Goal: Task Accomplishment & Management: Use online tool/utility

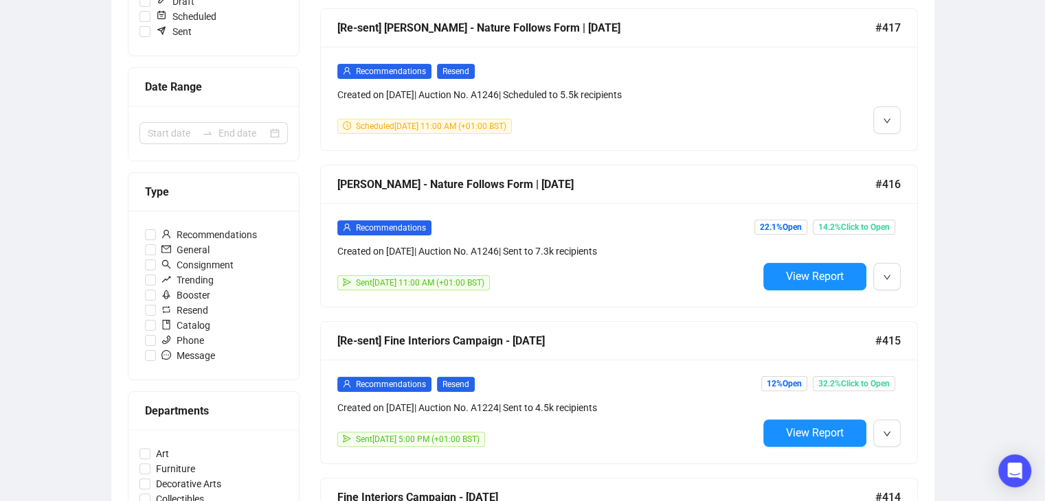
scroll to position [242, 0]
click at [626, 355] on div "[Re-sent] Fine Interiors Campaign - [DATE] #415" at bounding box center [619, 341] width 596 height 38
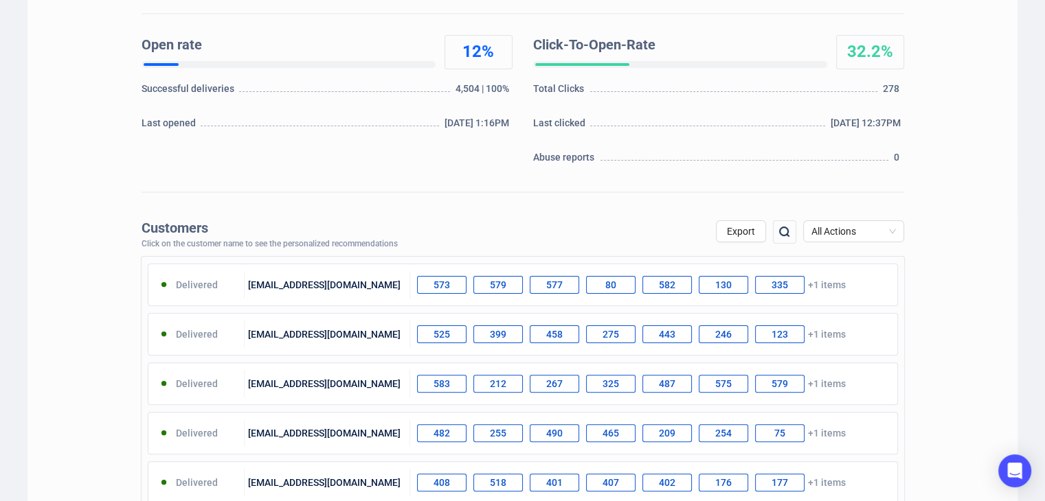
scroll to position [300, 0]
click at [852, 236] on span "All Actions" at bounding box center [853, 231] width 84 height 21
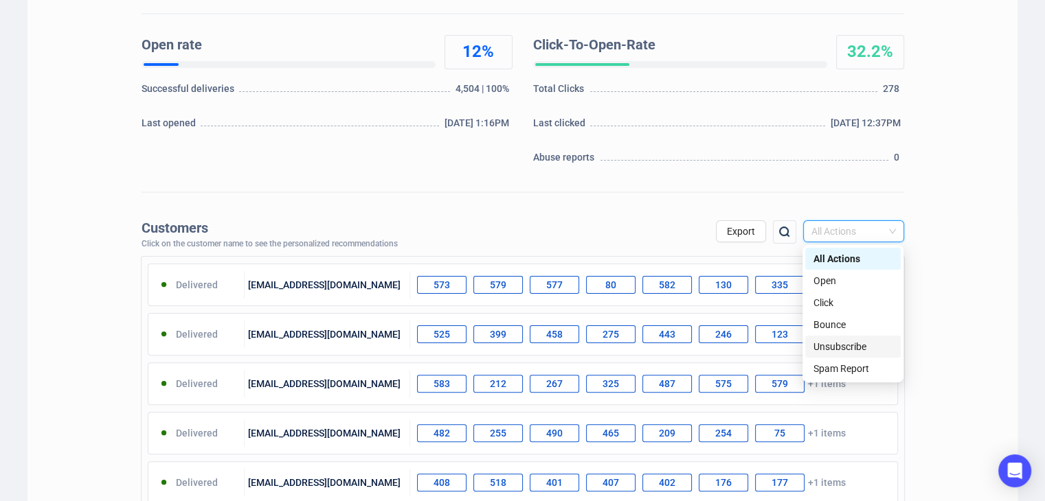
click at [860, 347] on div "Unsubscribe" at bounding box center [852, 346] width 79 height 15
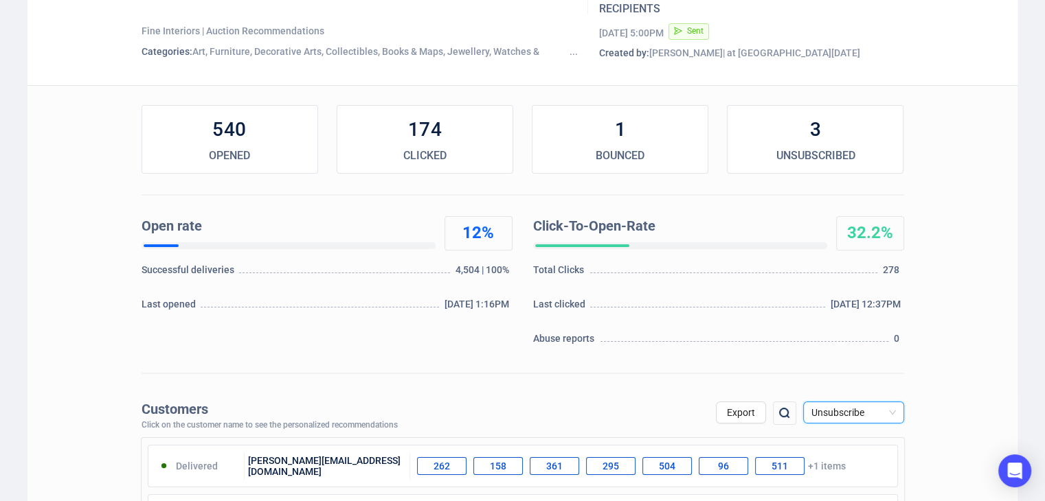
scroll to position [0, 0]
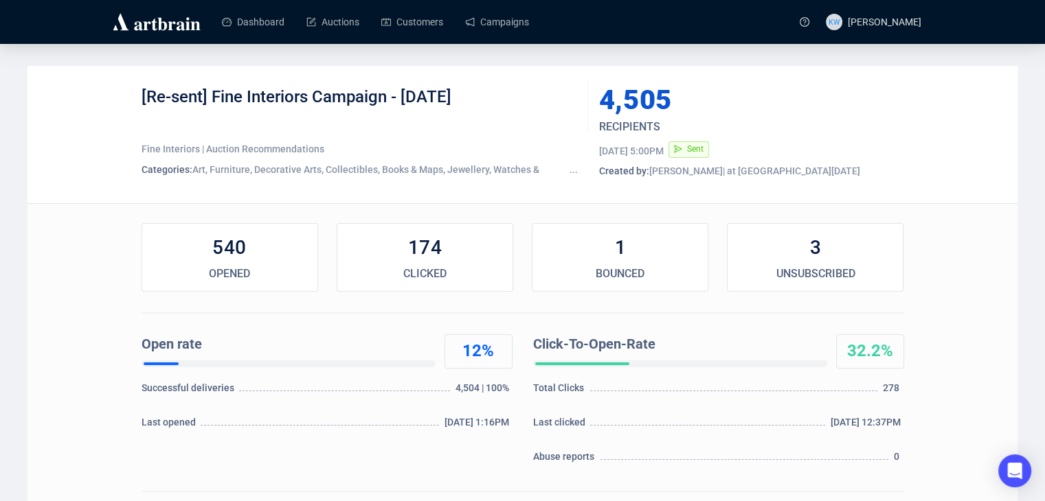
drag, startPoint x: 528, startPoint y: 89, endPoint x: 119, endPoint y: 102, distance: 408.9
click at [119, 102] on div "[Re-sent] Fine Interiors Campaign - [DATE] Fine Interiors | Auction Recommendat…" at bounding box center [522, 134] width 990 height 137
copy div "[Re-sent] Fine Interiors Campaign - [DATE]"
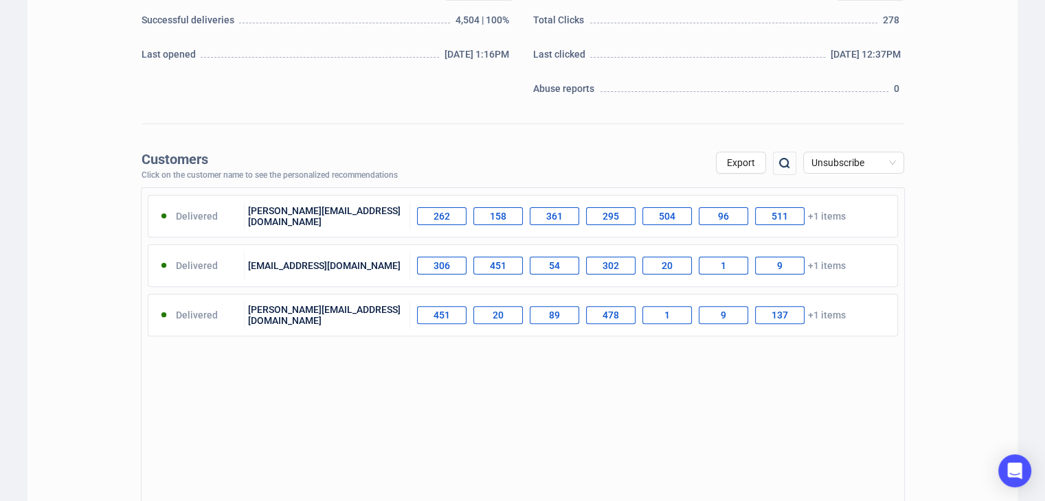
scroll to position [370, 0]
click at [735, 161] on span "Export" at bounding box center [741, 161] width 28 height 11
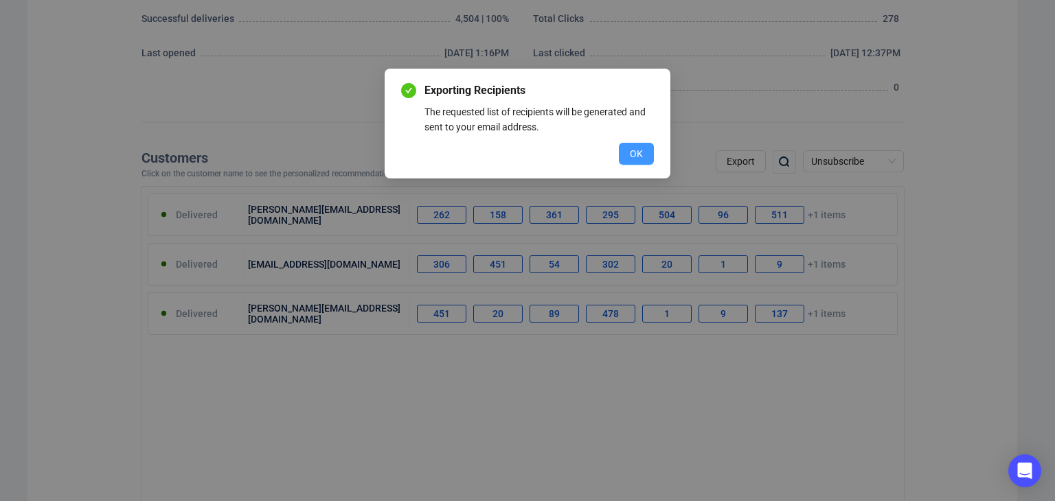
click at [651, 157] on button "OK" at bounding box center [636, 154] width 35 height 22
